Goal: Task Accomplishment & Management: Use online tool/utility

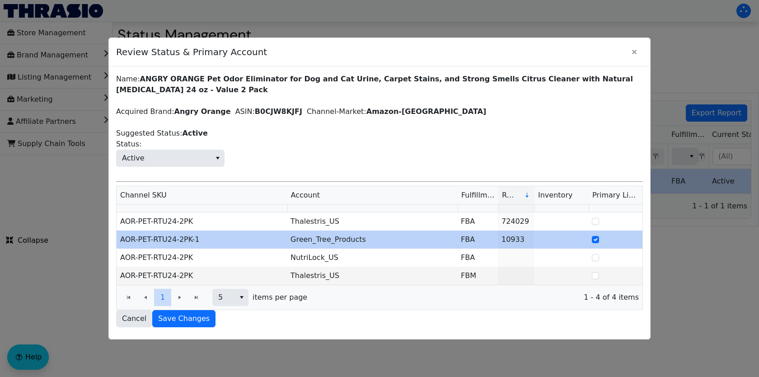
scroll to position [0, 56]
click at [636, 51] on icon "Close" at bounding box center [634, 51] width 11 height 7
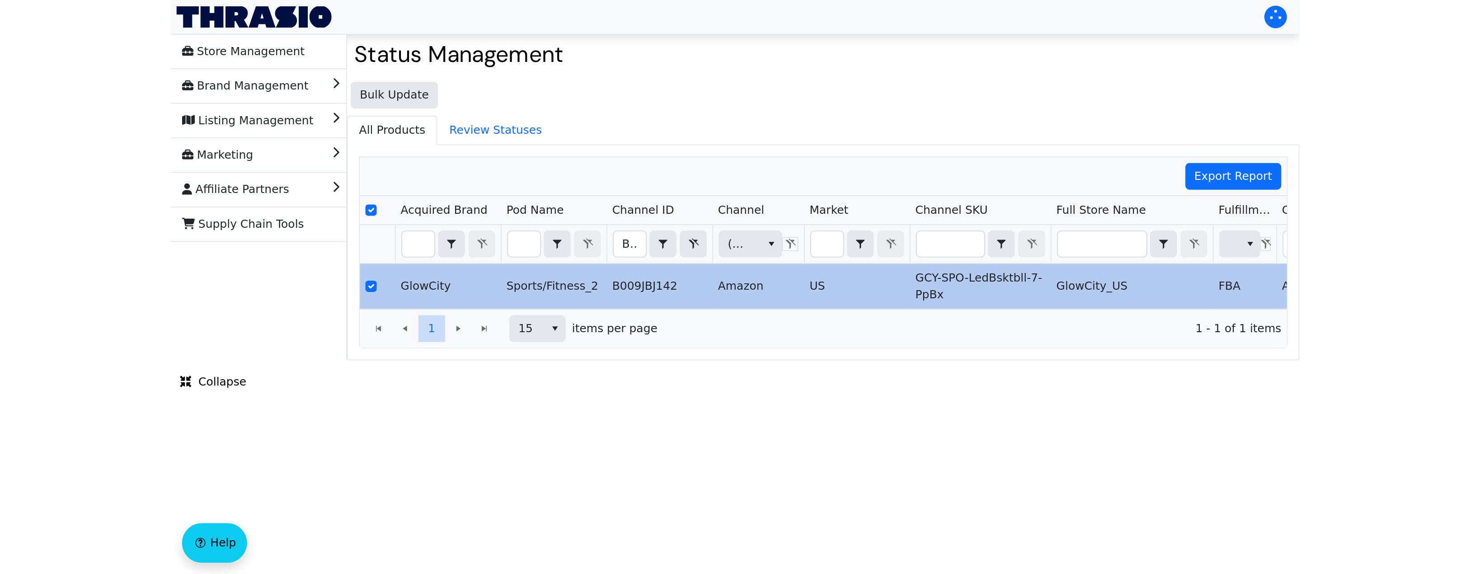
scroll to position [0, 223]
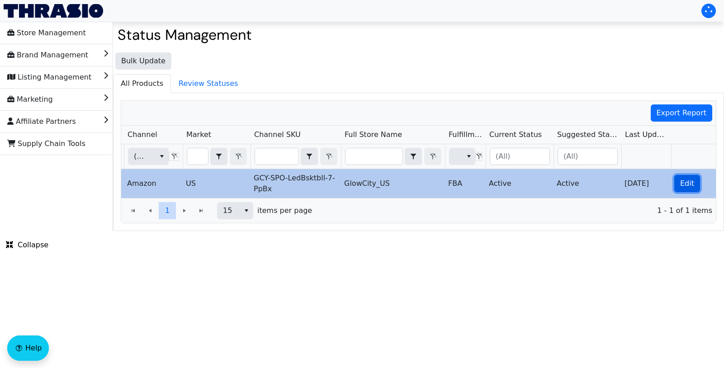
click at [682, 185] on span "Edit" at bounding box center [687, 183] width 14 height 11
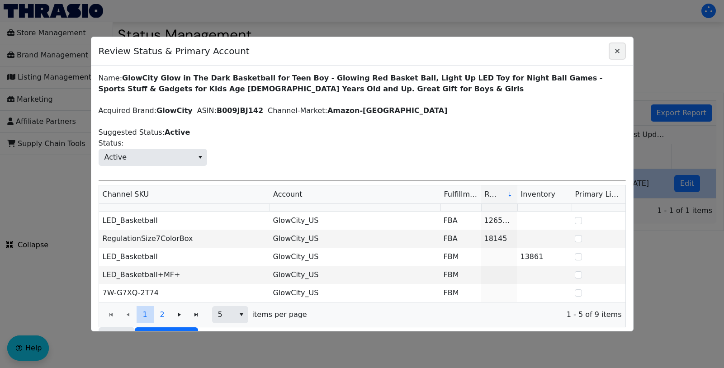
click at [616, 52] on icon "Close" at bounding box center [617, 51] width 5 height 5
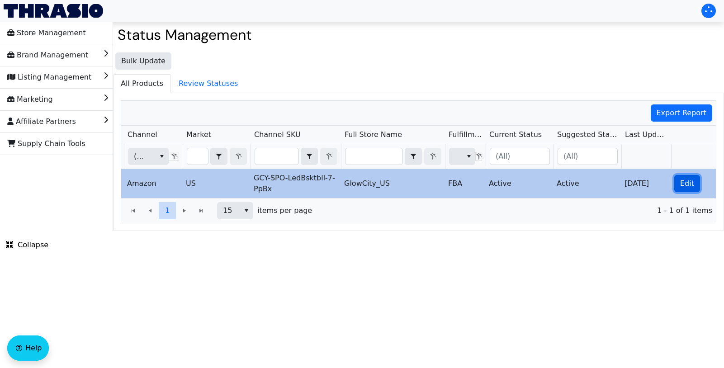
click at [684, 184] on span "Edit" at bounding box center [687, 183] width 14 height 11
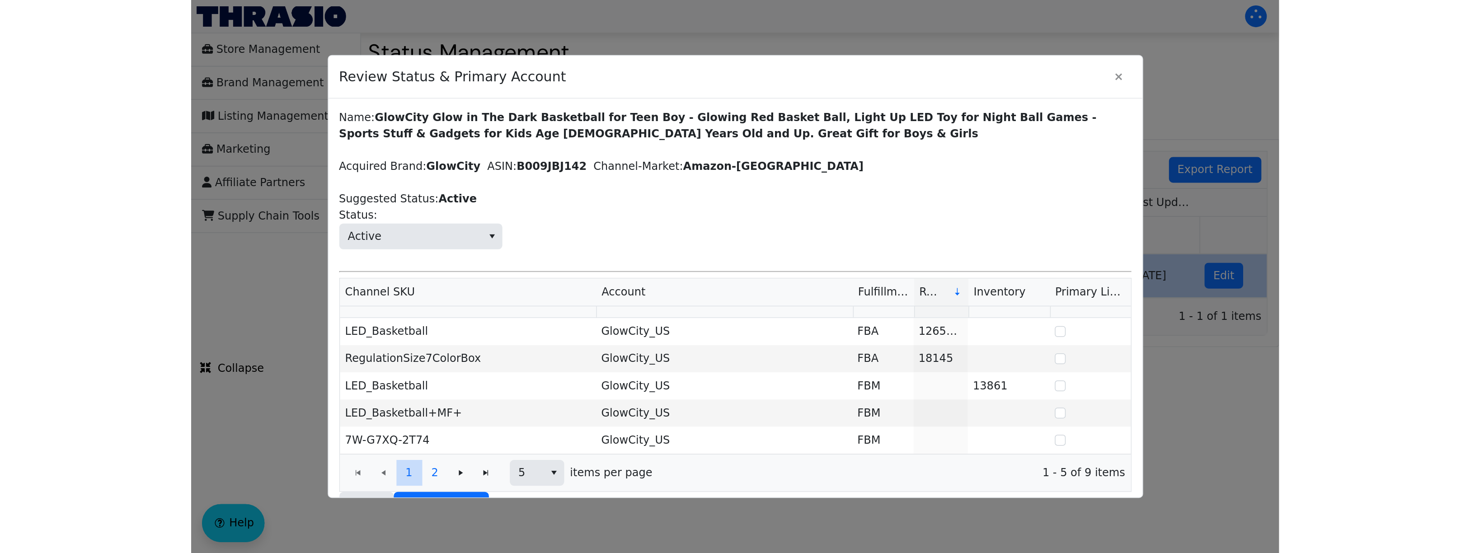
scroll to position [0, 0]
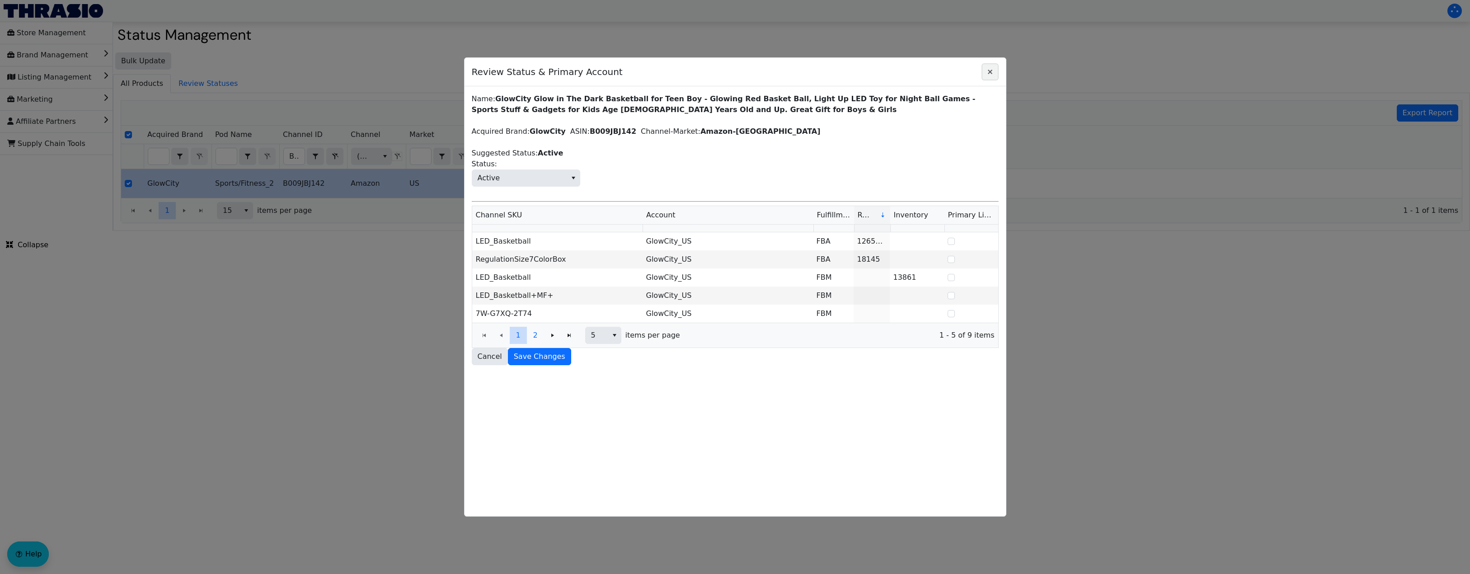
click at [723, 71] on icon "Close" at bounding box center [990, 71] width 11 height 7
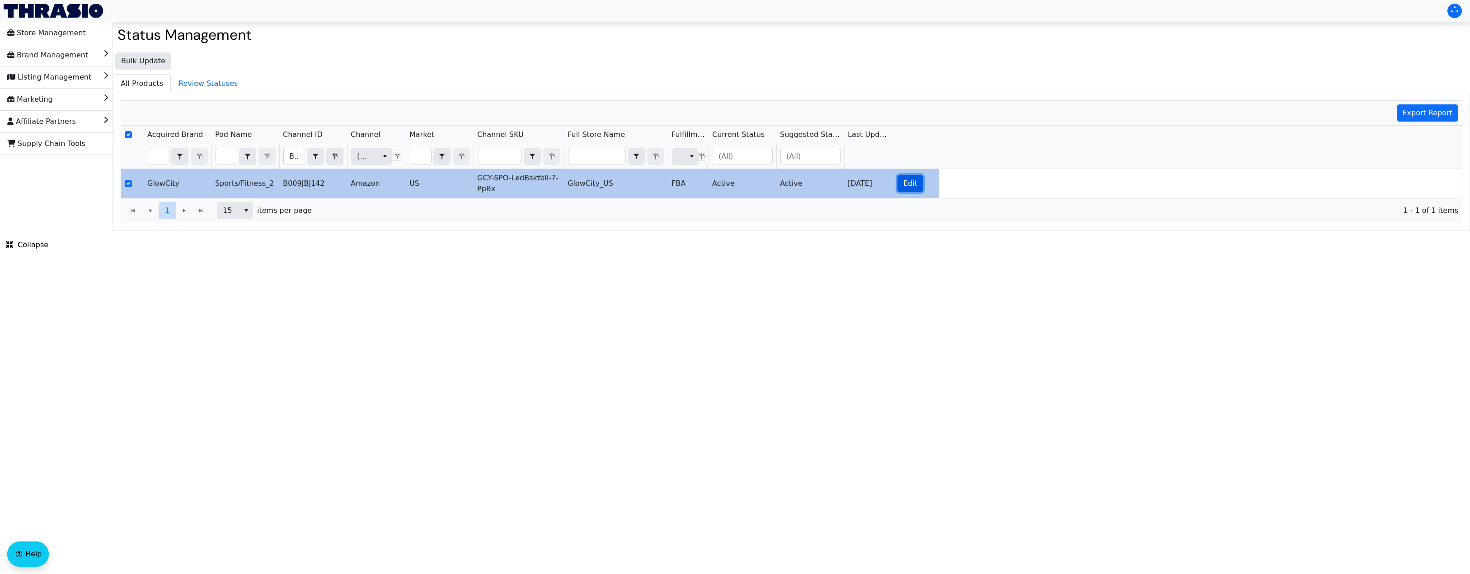
click at [723, 183] on span "Edit" at bounding box center [910, 183] width 14 height 11
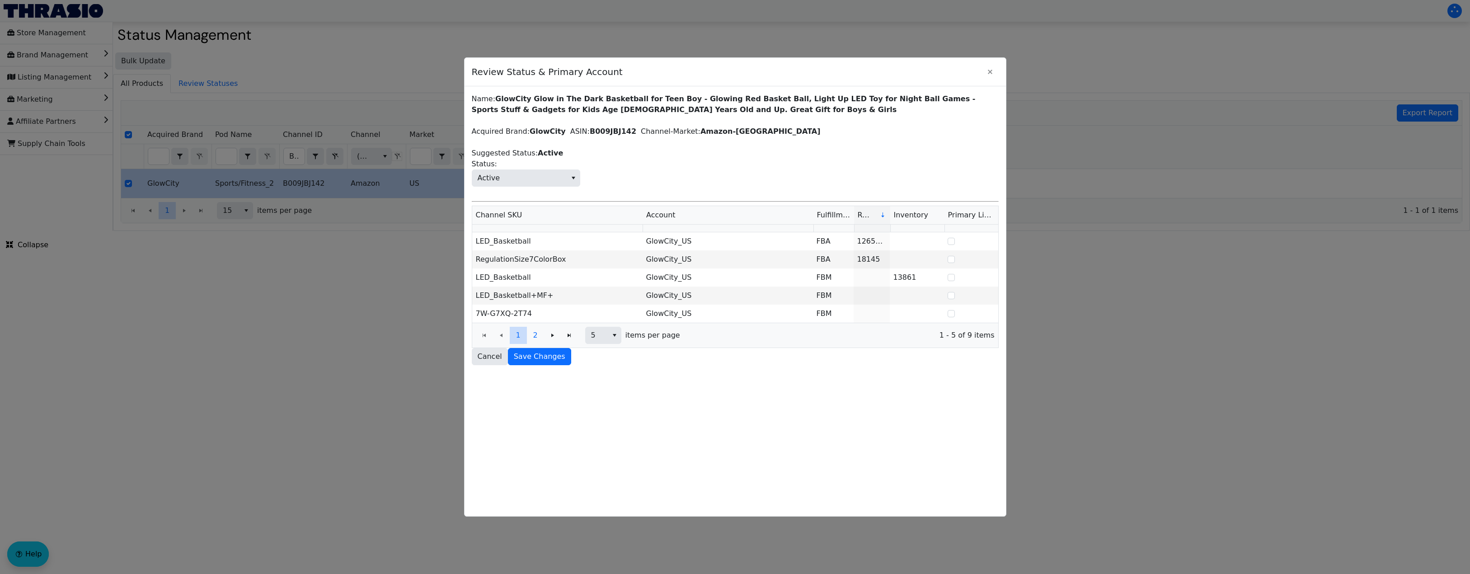
click at [206, 286] on div at bounding box center [735, 287] width 1470 height 574
click at [723, 68] on icon "Close" at bounding box center [990, 71] width 11 height 7
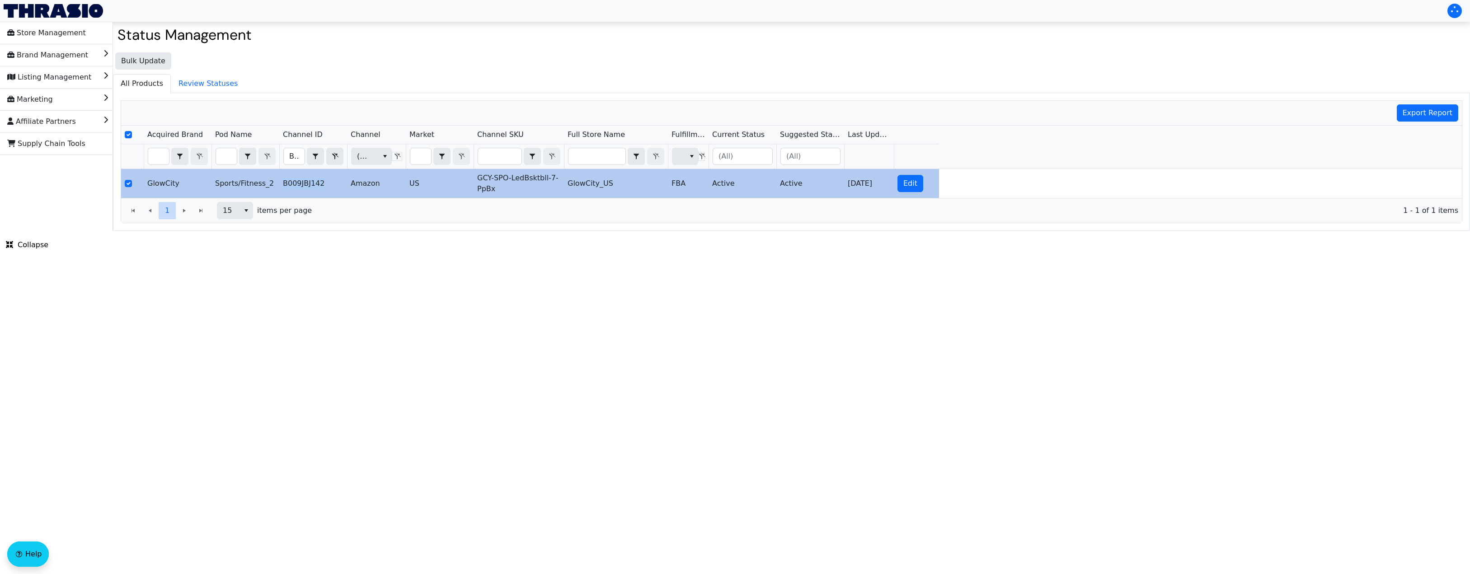
drag, startPoint x: 329, startPoint y: 183, endPoint x: 282, endPoint y: 185, distance: 47.1
click at [282, 185] on td "B009JBJ142" at bounding box center [313, 183] width 68 height 29
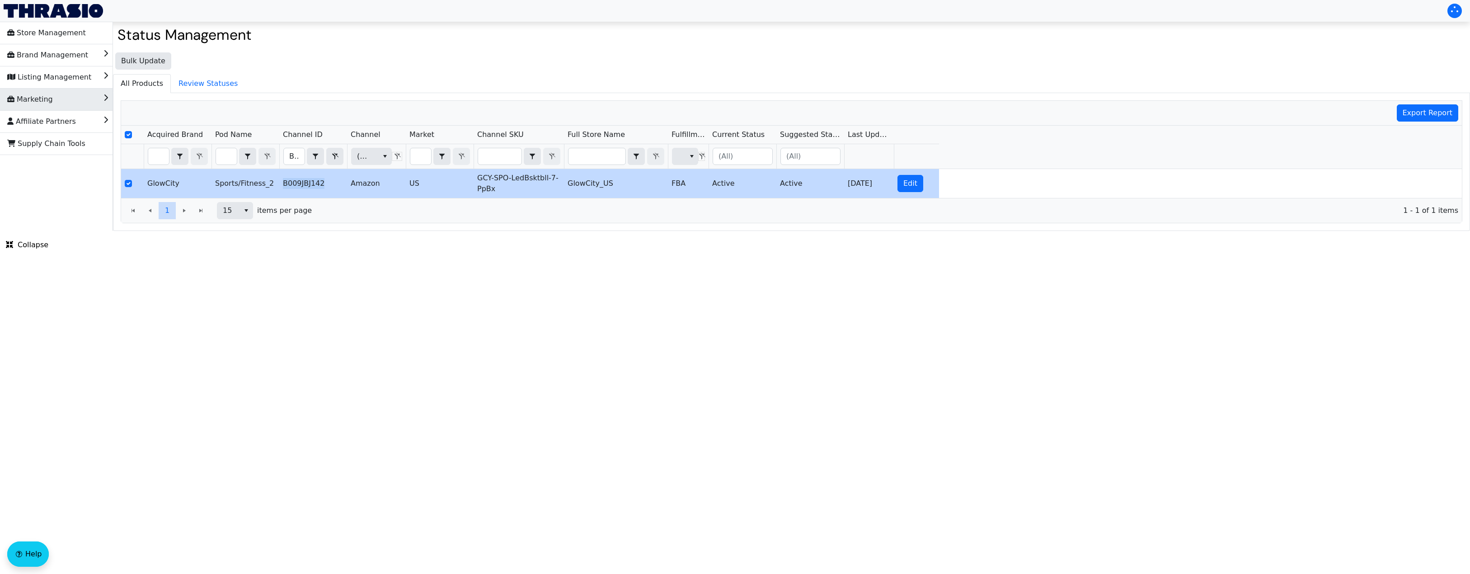
copy td "B009JBJ142"
click at [96, 77] on li "Listing Management" at bounding box center [56, 77] width 113 height 22
click at [55, 100] on li "List" at bounding box center [56, 99] width 113 height 22
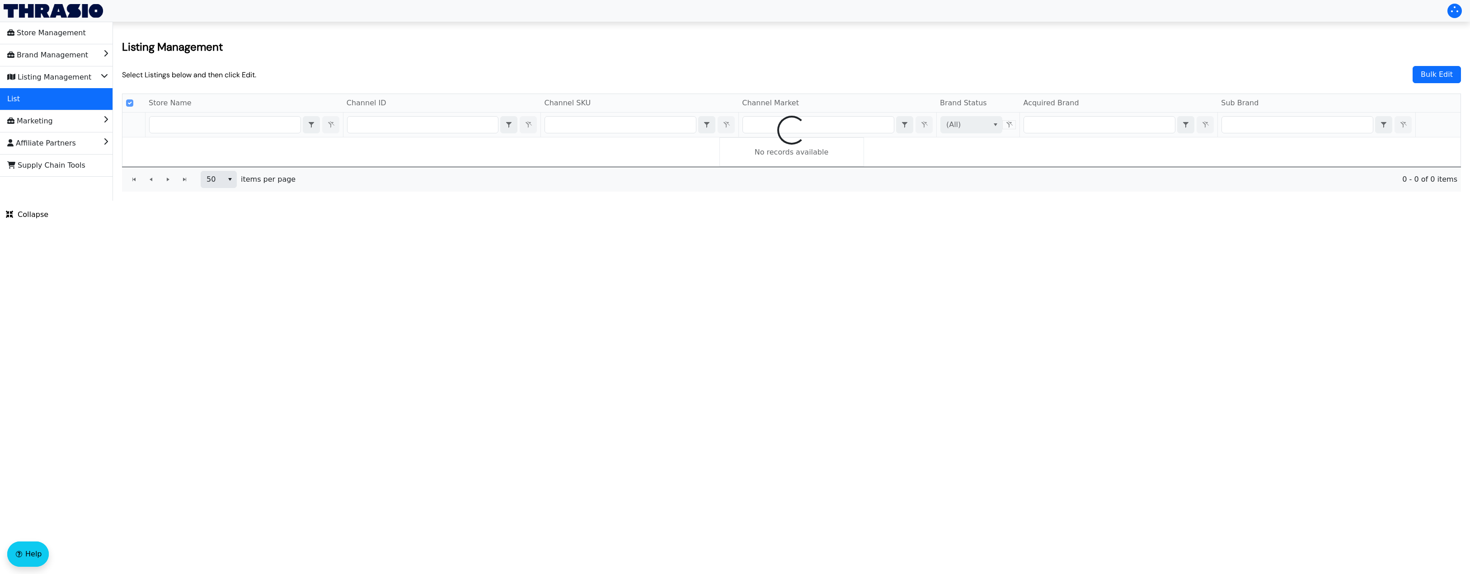
click at [432, 125] on div at bounding box center [791, 130] width 1338 height 72
click at [441, 124] on div at bounding box center [791, 130] width 1338 height 72
checkbox input "false"
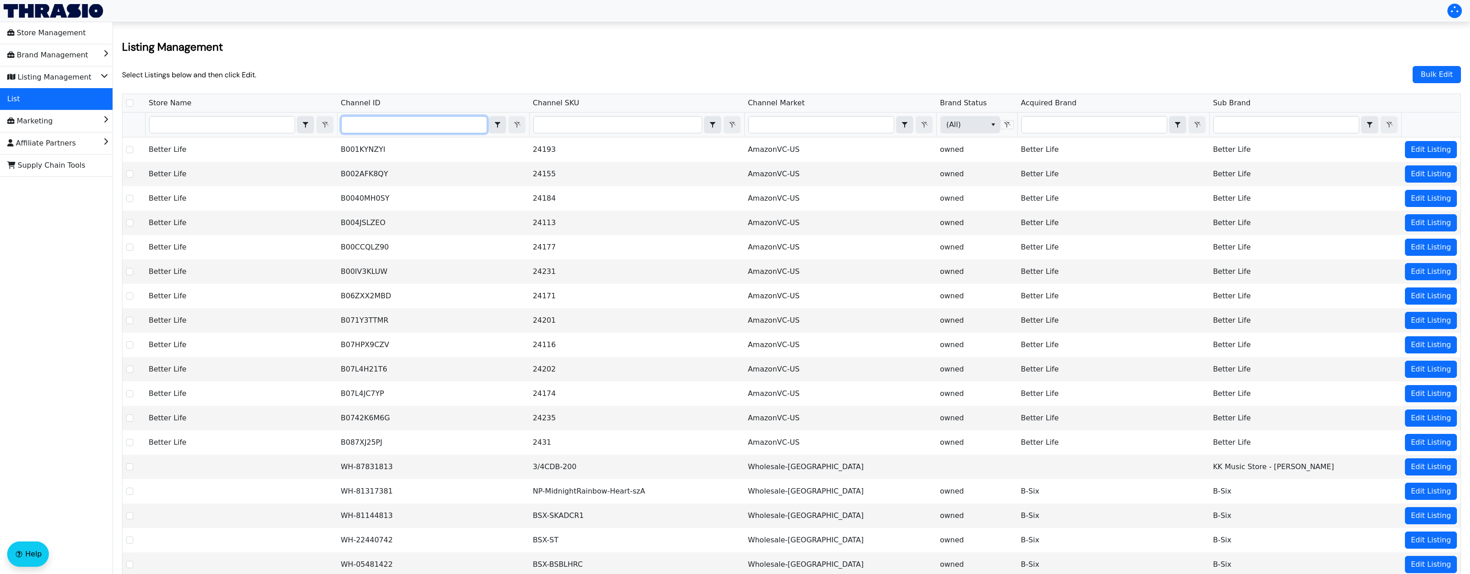
click at [425, 124] on input "Filter" at bounding box center [414, 125] width 145 height 16
type input "B009JBJ142"
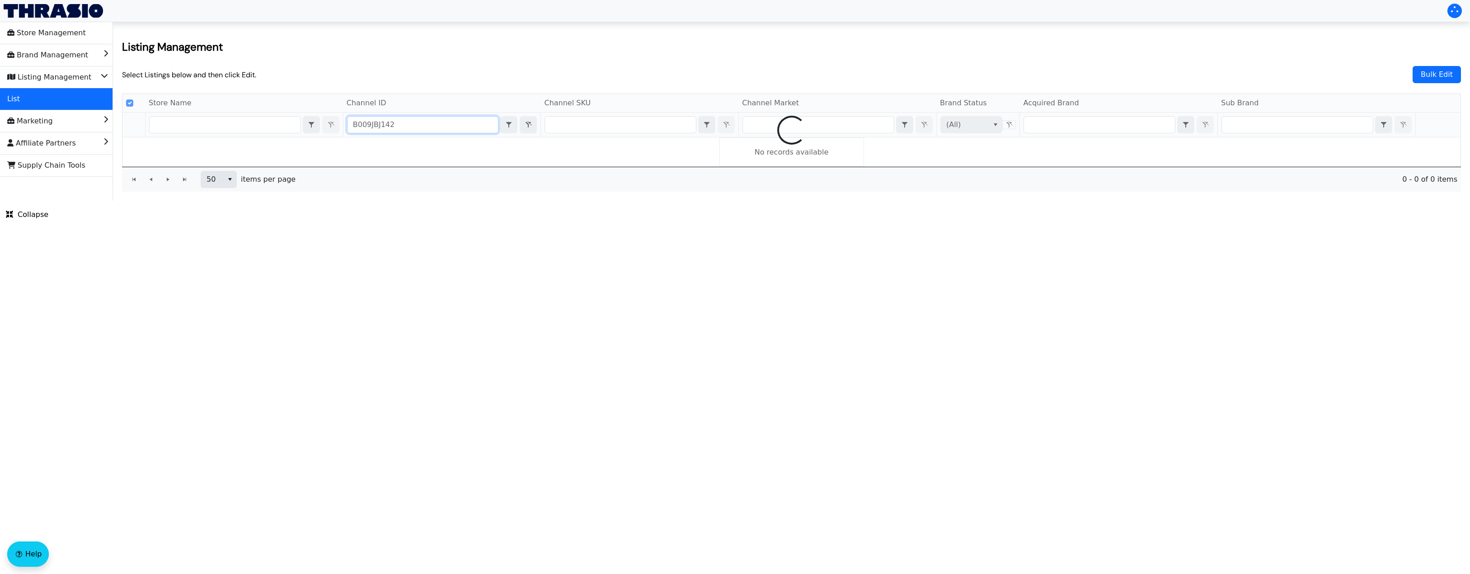
checkbox input "false"
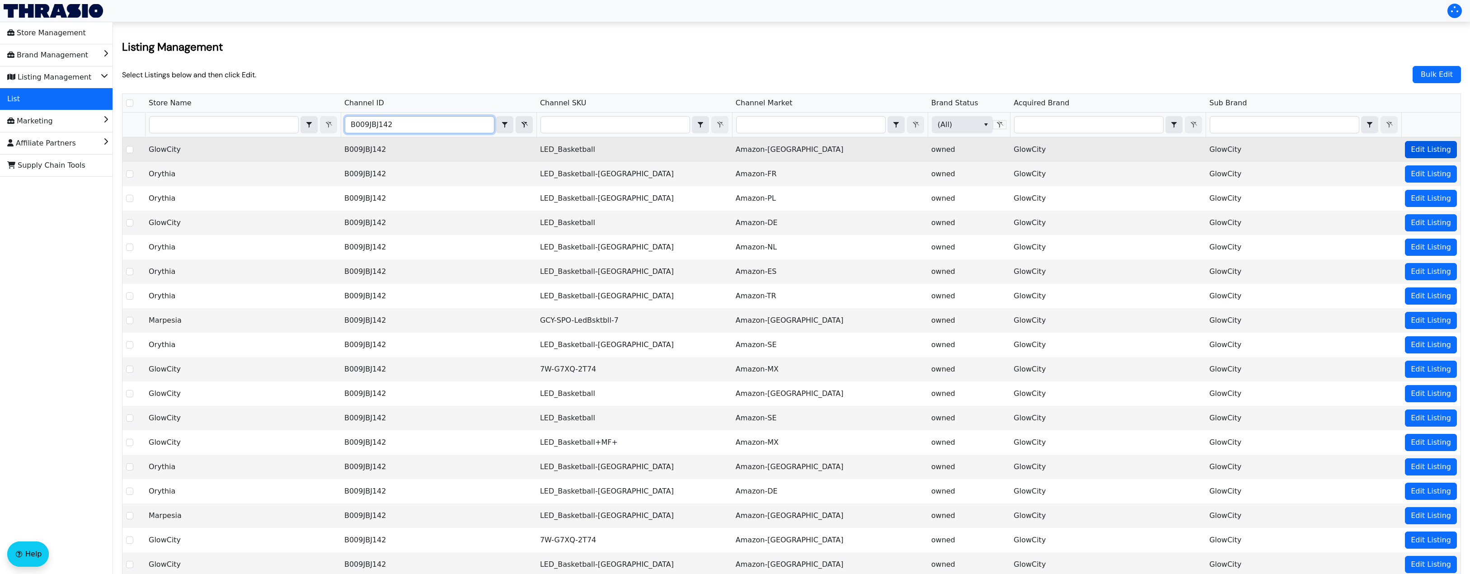
type input "B009JBJ142"
click at [723, 153] on span "Edit Listing" at bounding box center [1431, 149] width 40 height 11
checkbox input "true"
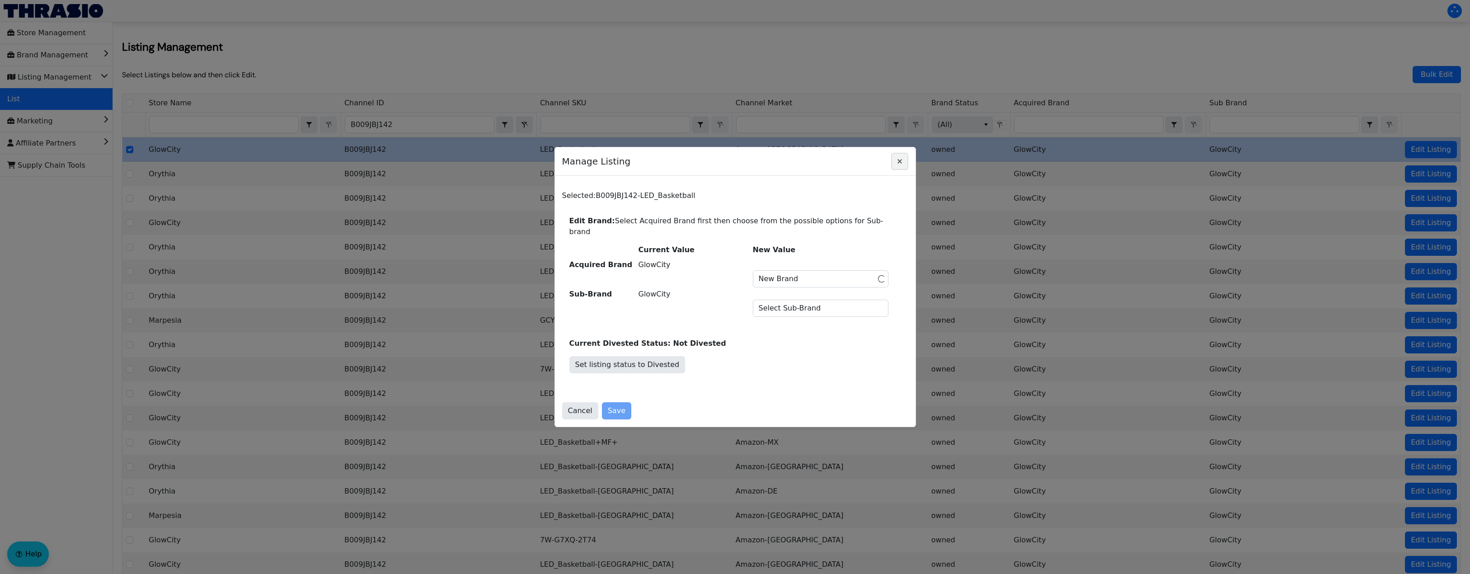
click at [723, 165] on icon "Close" at bounding box center [899, 161] width 11 height 7
